Goal: Information Seeking & Learning: Check status

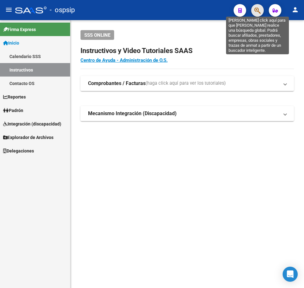
click at [255, 13] on icon "button" at bounding box center [257, 10] width 6 height 7
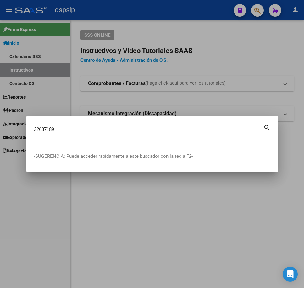
type input "32637189"
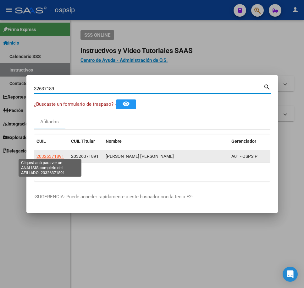
click at [51, 154] on span "20326371891" at bounding box center [50, 156] width 28 height 5
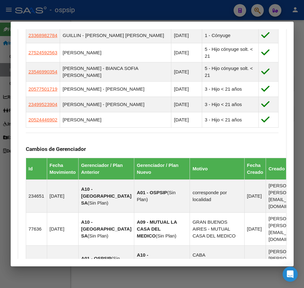
scroll to position [585, 0]
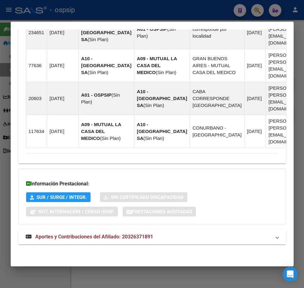
click at [212, 237] on mat-panel-title "Aportes y Contribuciones del Afiliado: 20326371891" at bounding box center [148, 237] width 245 height 8
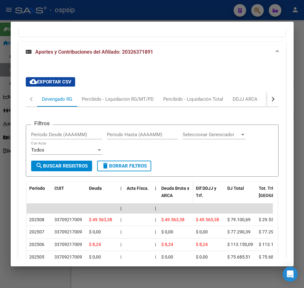
scroll to position [756, 0]
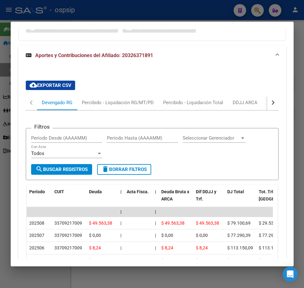
click at [194, 164] on div "Filtros Período Desde (AAAAMM) Período Hasta (AAAAMM) Seleccionar Gerenciador S…" at bounding box center [152, 148] width 242 height 31
click at [269, 110] on button "button" at bounding box center [272, 102] width 11 height 15
click at [253, 106] on div "Sano ARCA" at bounding box center [247, 102] width 24 height 7
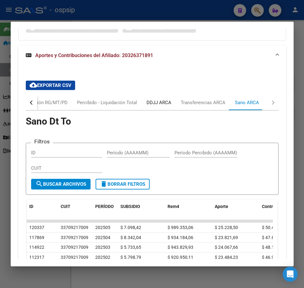
click at [152, 106] on div "DDJJ ARCA" at bounding box center [158, 102] width 25 height 7
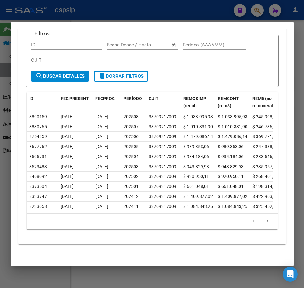
scroll to position [882, 0]
drag, startPoint x: 191, startPoint y: 97, endPoint x: 183, endPoint y: 82, distance: 17.1
click at [191, 97] on div "REMOSIMP (rem4)" at bounding box center [198, 102] width 30 height 14
click at [167, 11] on div at bounding box center [152, 144] width 304 height 288
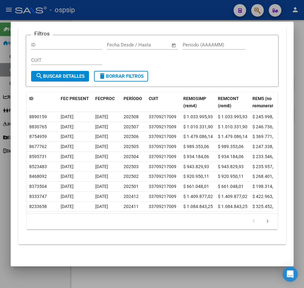
click at [167, 11] on div at bounding box center [152, 144] width 304 height 288
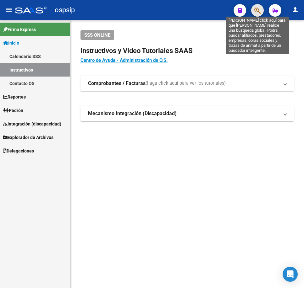
click at [256, 12] on icon "button" at bounding box center [257, 10] width 6 height 7
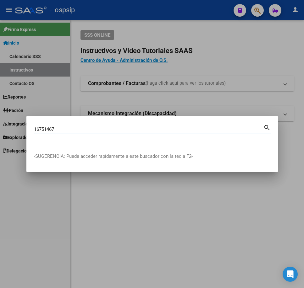
type input "16751467"
